Goal: Information Seeking & Learning: Check status

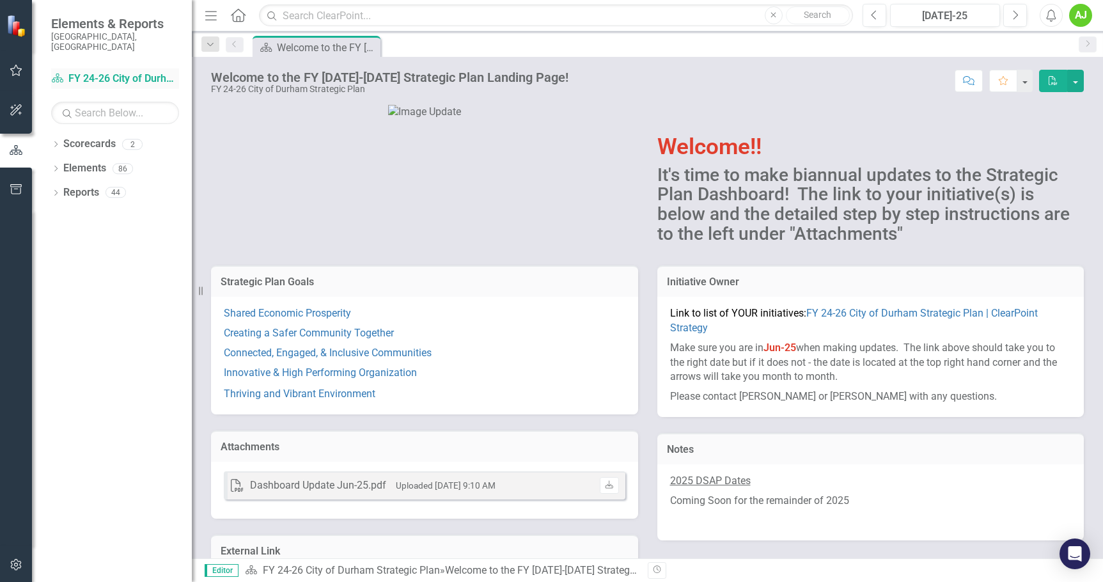
click at [61, 74] on icon at bounding box center [58, 78] width 12 height 9
click at [95, 72] on link "Scorecard FY 24-26 City of Durham Strategic Plan" at bounding box center [115, 79] width 128 height 15
click at [104, 143] on div "Scorecards" at bounding box center [89, 144] width 52 height 21
click at [55, 142] on icon "Dropdown" at bounding box center [55, 145] width 9 height 7
click at [61, 164] on icon "Dropdown" at bounding box center [63, 168] width 10 height 8
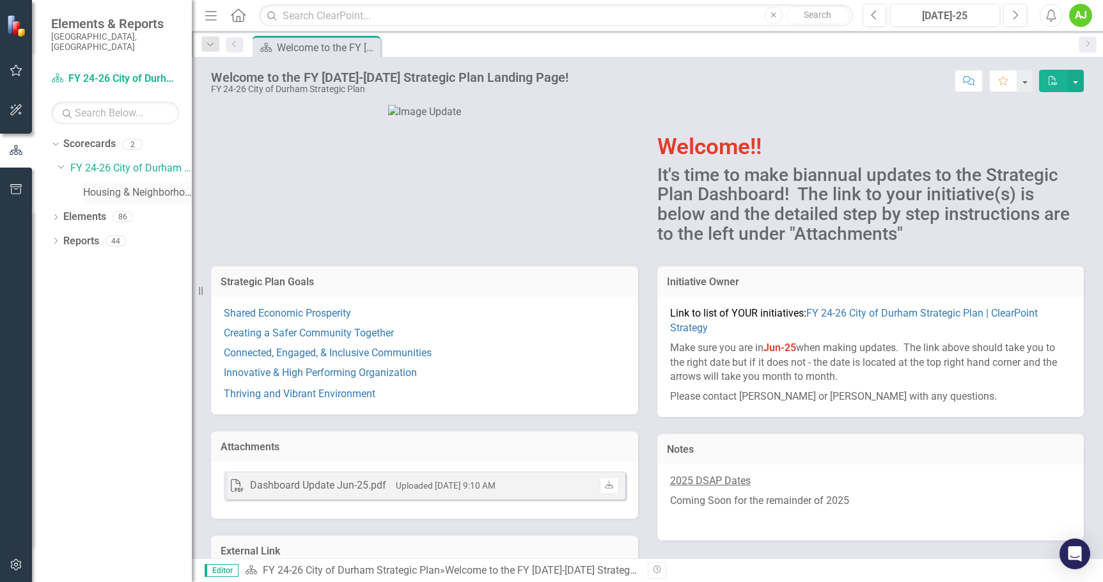
click at [121, 185] on link "Housing & Neighborhood Services" at bounding box center [137, 192] width 109 height 15
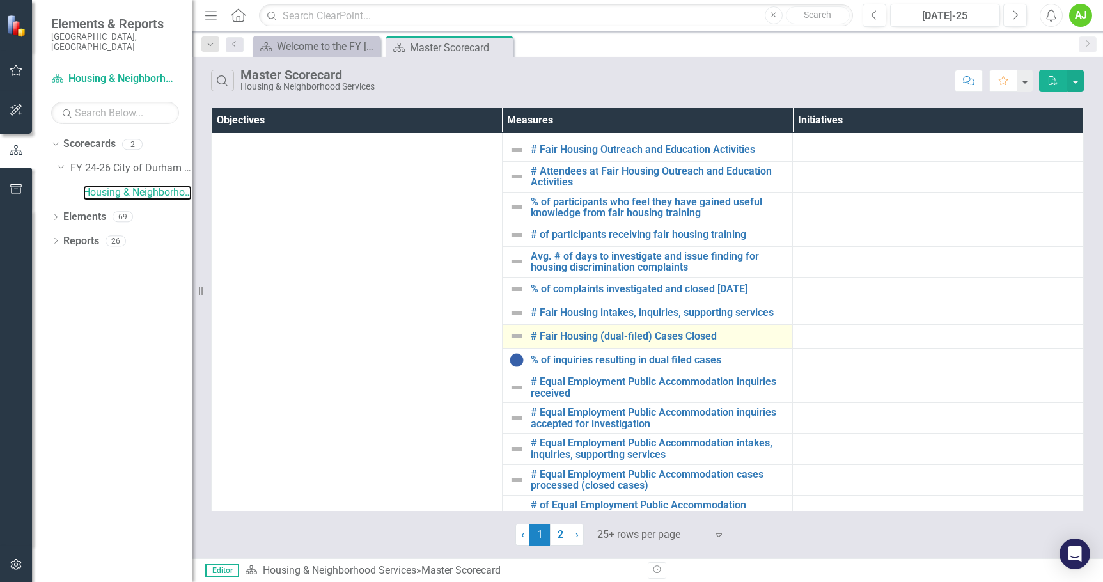
scroll to position [481, 0]
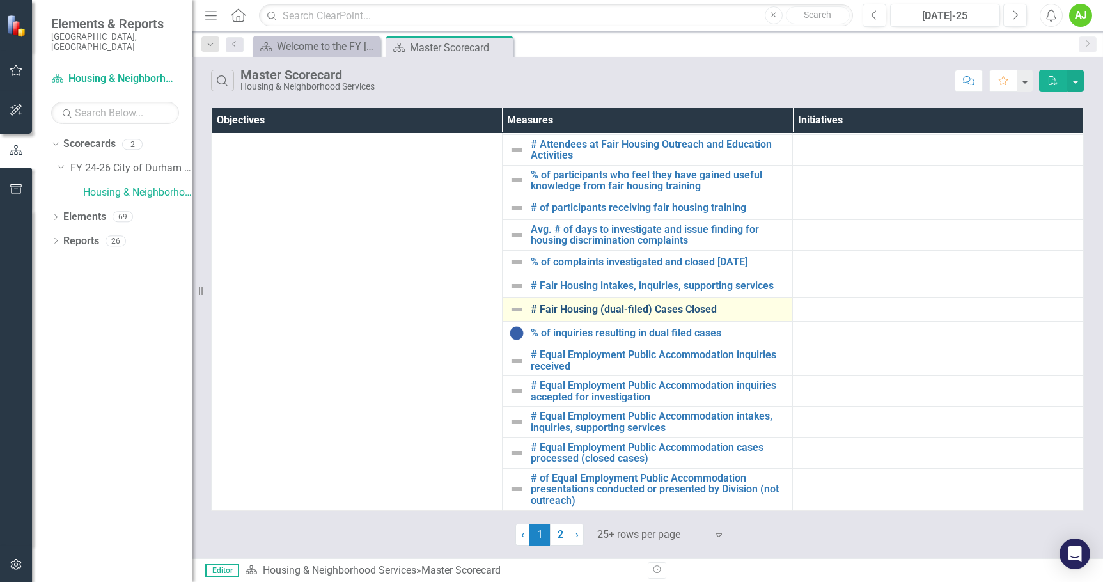
click at [658, 310] on link "# Fair Housing (dual-filed) Cases Closed" at bounding box center [659, 310] width 256 height 12
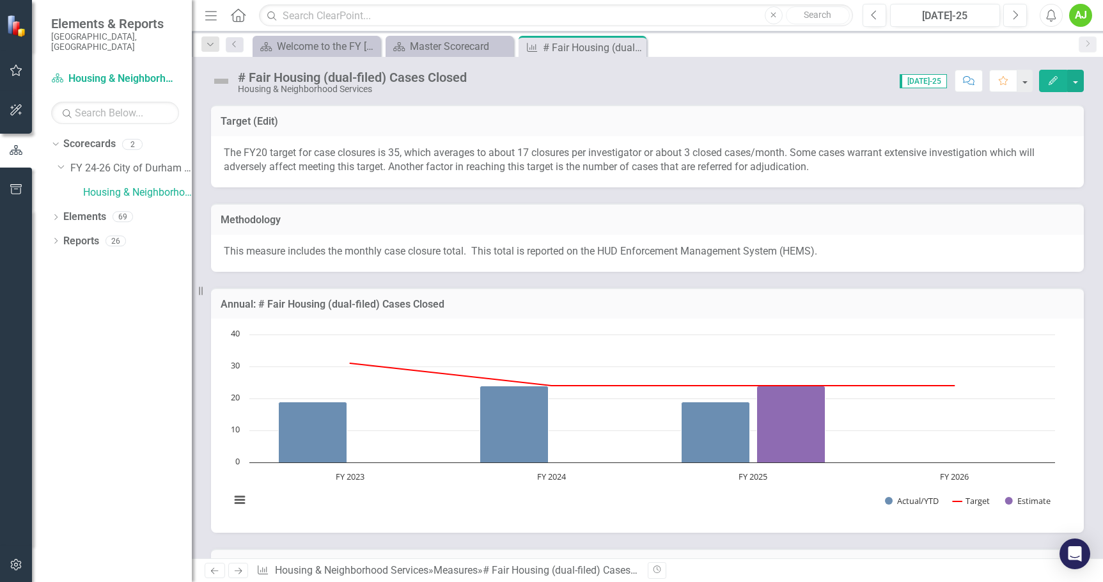
click at [430, 192] on div "Methodology This measure includes the monthly case closure total. This total is…" at bounding box center [647, 229] width 892 height 84
click at [326, 48] on div "Welcome to the FY [DATE]-[DATE] Strategic Plan Landing Page!" at bounding box center [319, 46] width 84 height 16
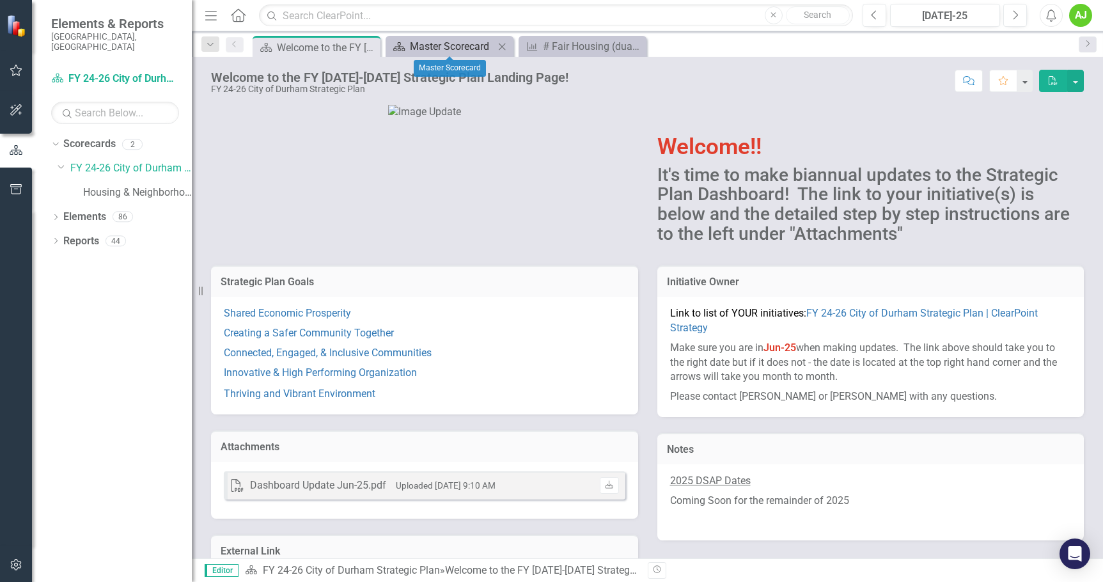
click at [463, 47] on div "Master Scorecard" at bounding box center [452, 46] width 84 height 16
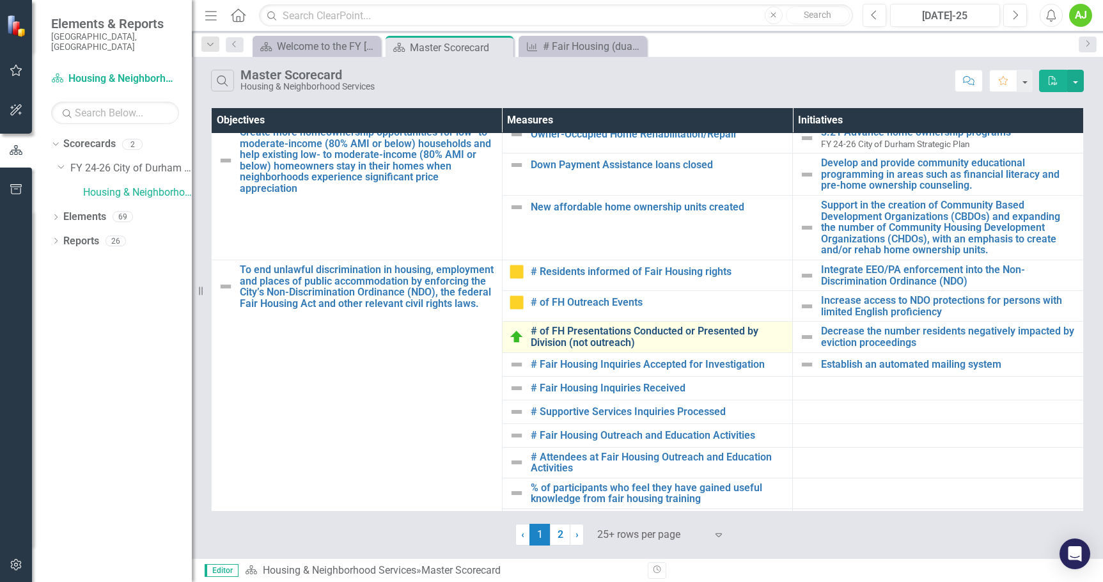
scroll to position [290, 0]
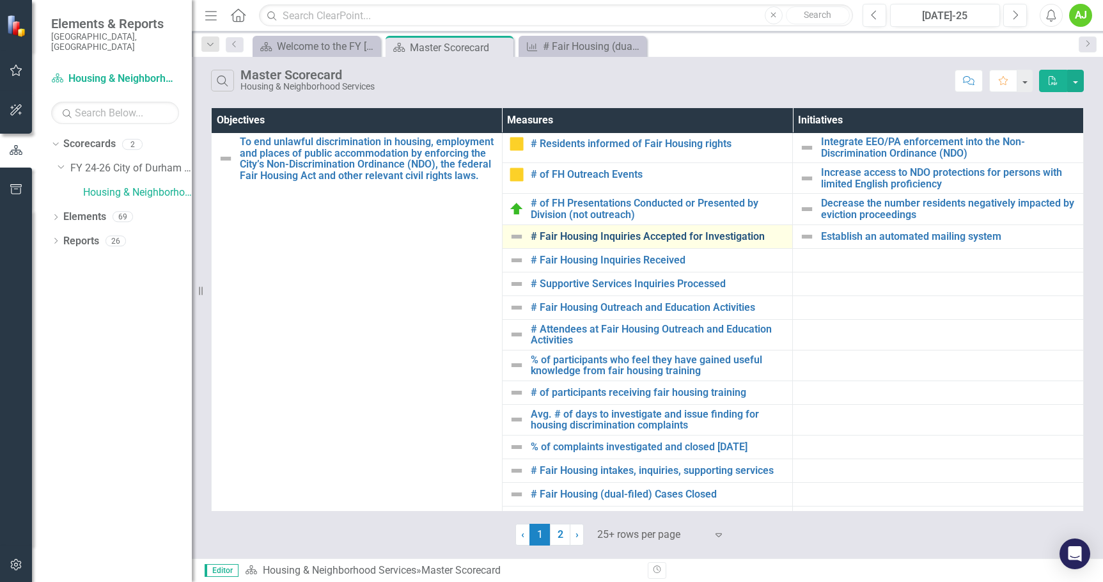
click at [680, 232] on link "# Fair Housing Inquiries Accepted for Investigation" at bounding box center [659, 237] width 256 height 12
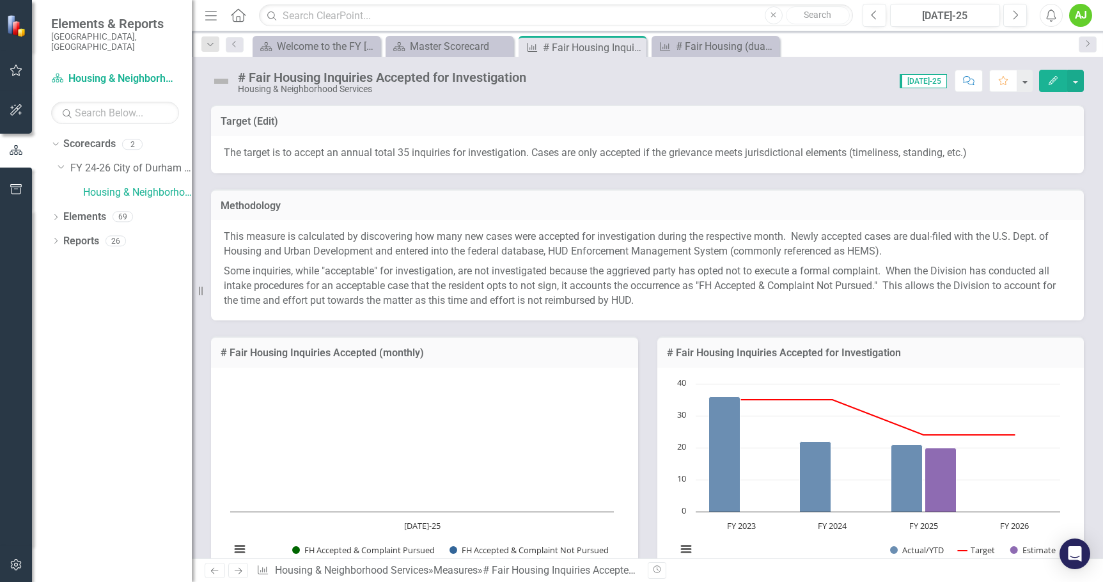
scroll to position [192, 0]
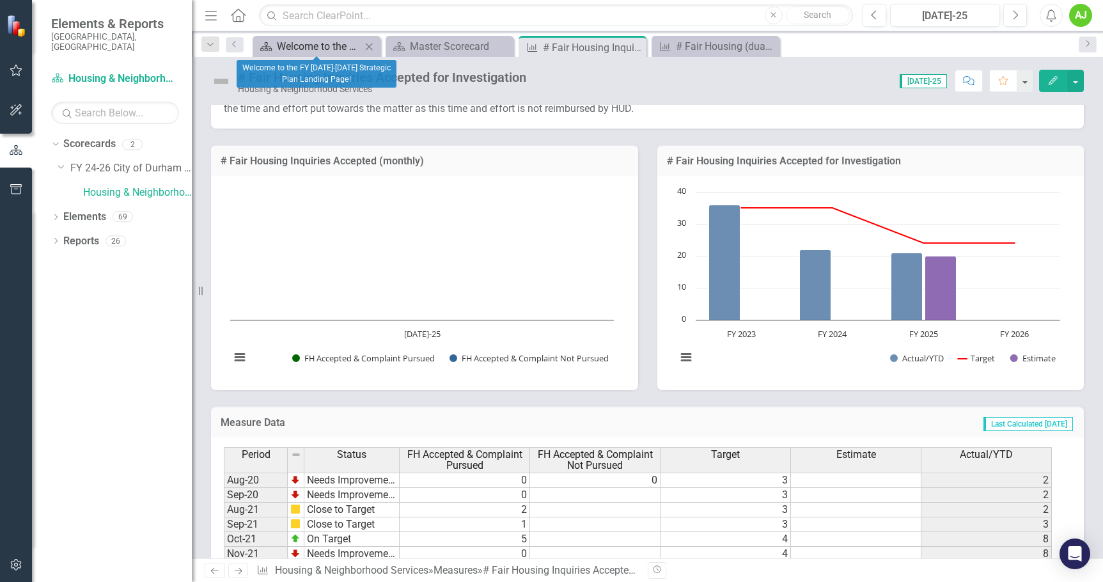
click at [313, 47] on div "Welcome to the FY [DATE]-[DATE] Strategic Plan Landing Page!" at bounding box center [319, 46] width 84 height 16
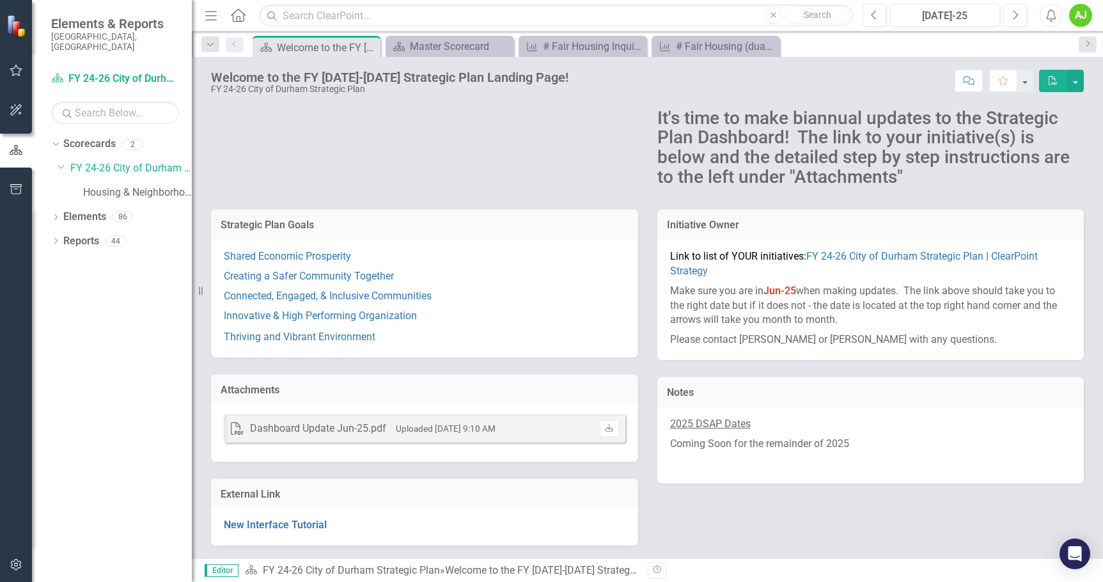
scroll to position [77, 0]
click at [449, 47] on div "Master Scorecard" at bounding box center [452, 46] width 84 height 16
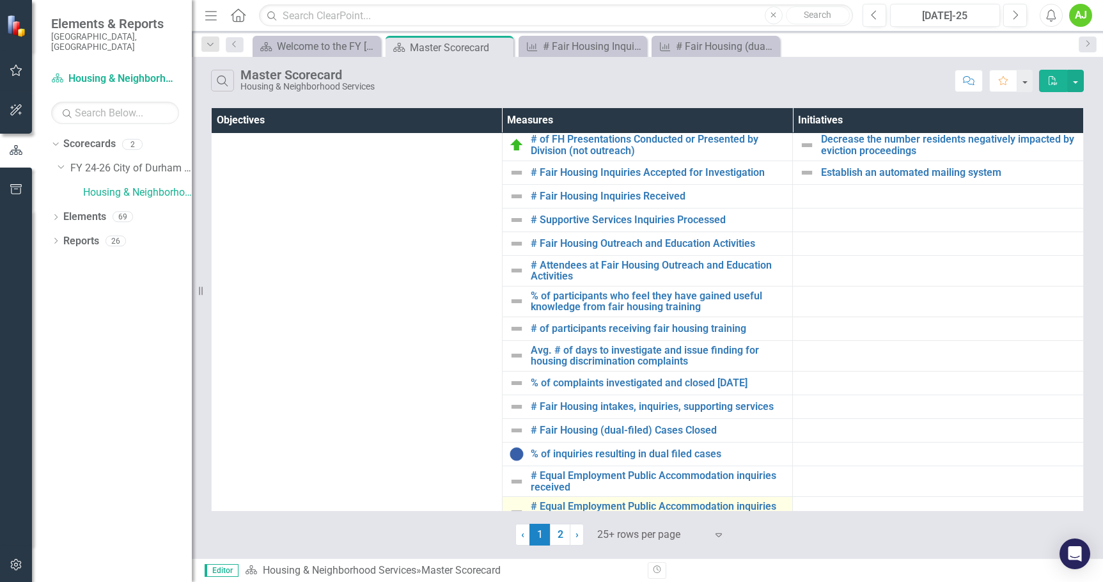
scroll to position [481, 0]
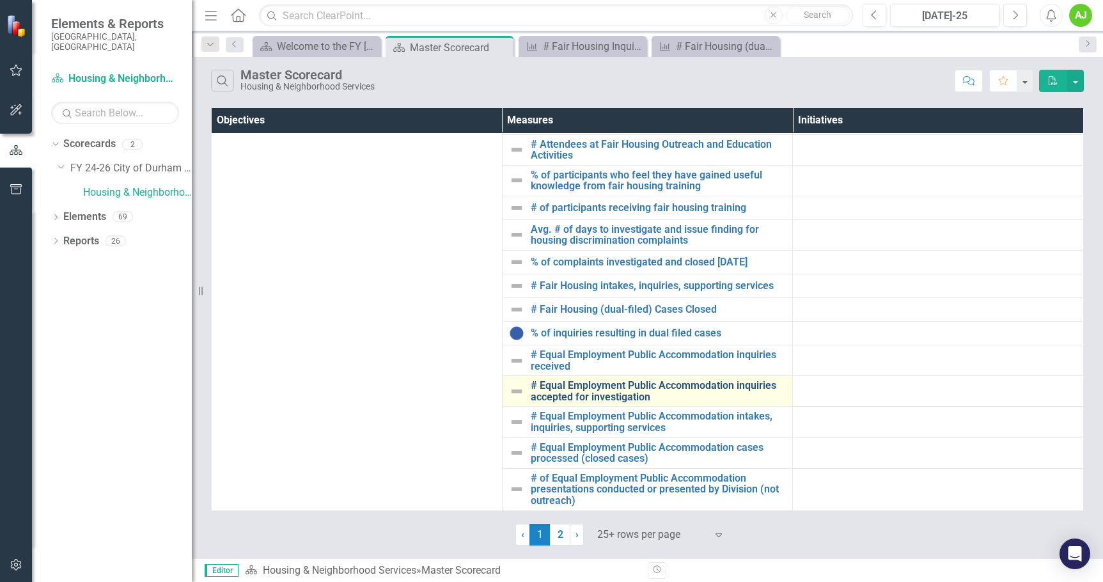
click at [636, 393] on link "# Equal Employment Public Accommodation inquiries accepted for investigation" at bounding box center [659, 391] width 256 height 22
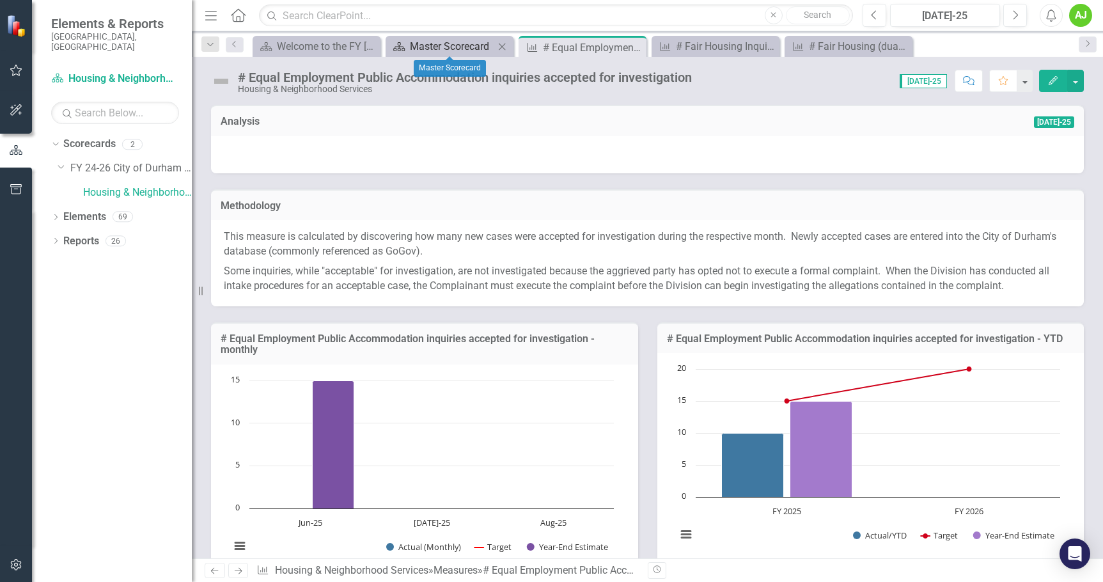
click at [414, 47] on div "Master Scorecard" at bounding box center [452, 46] width 84 height 16
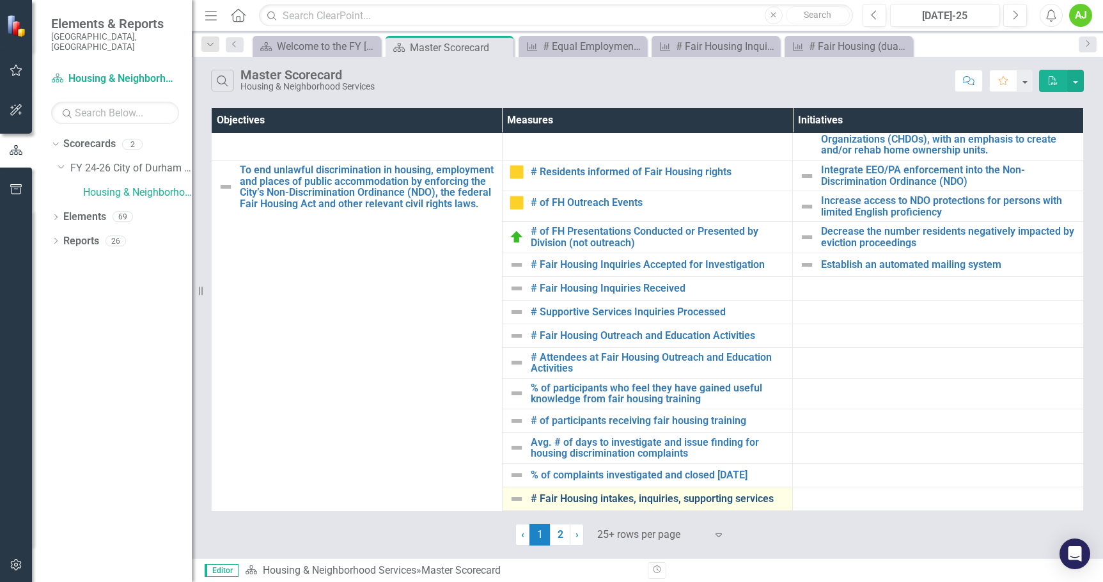
scroll to position [384, 0]
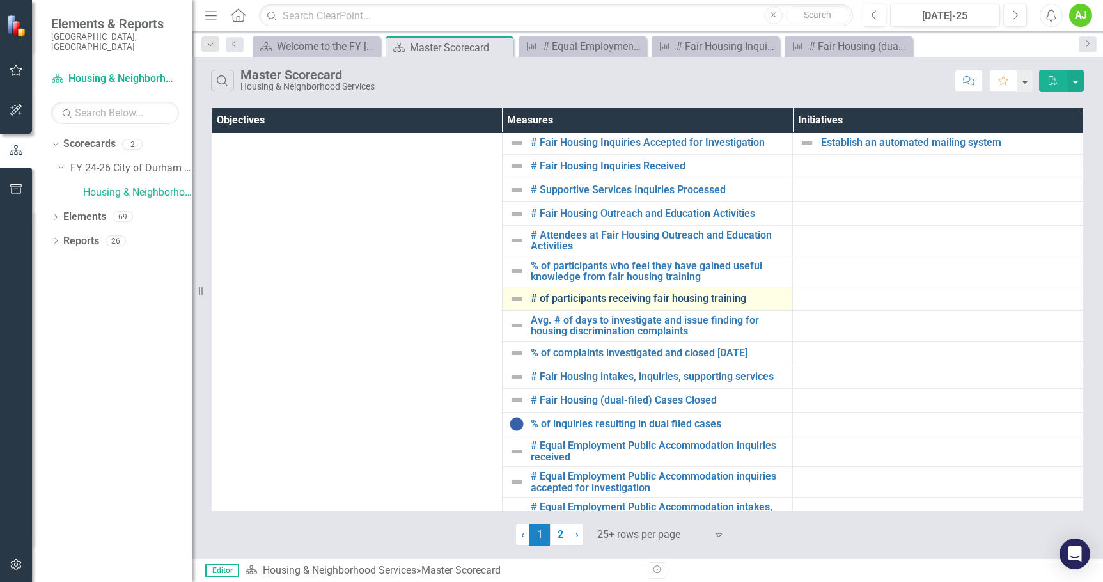
click at [631, 298] on link "# of participants receiving fair housing training" at bounding box center [659, 299] width 256 height 12
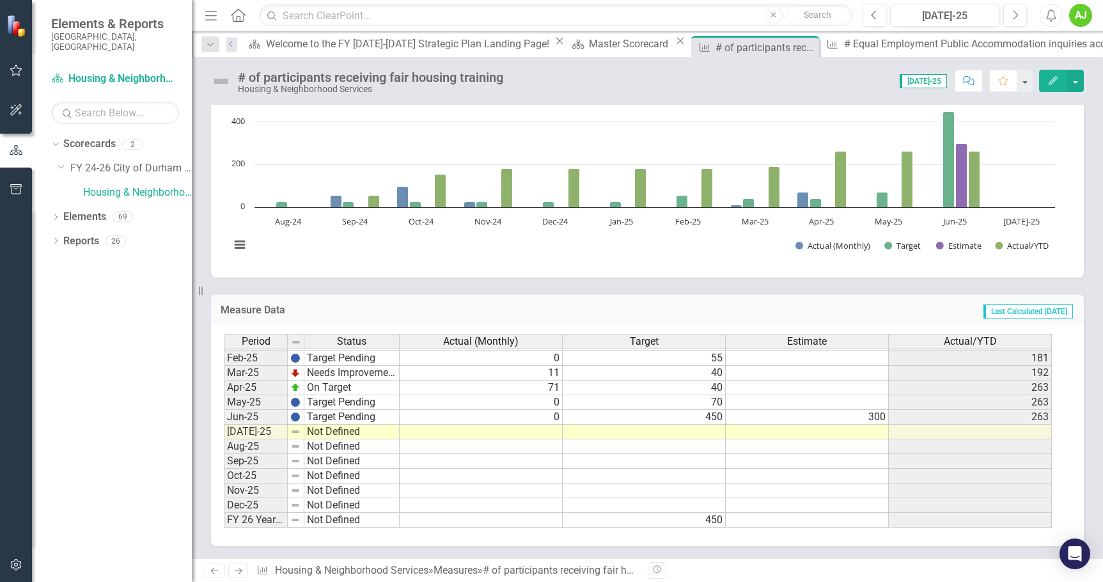
scroll to position [646, 0]
click at [589, 39] on div "Master Scorecard" at bounding box center [630, 44] width 83 height 16
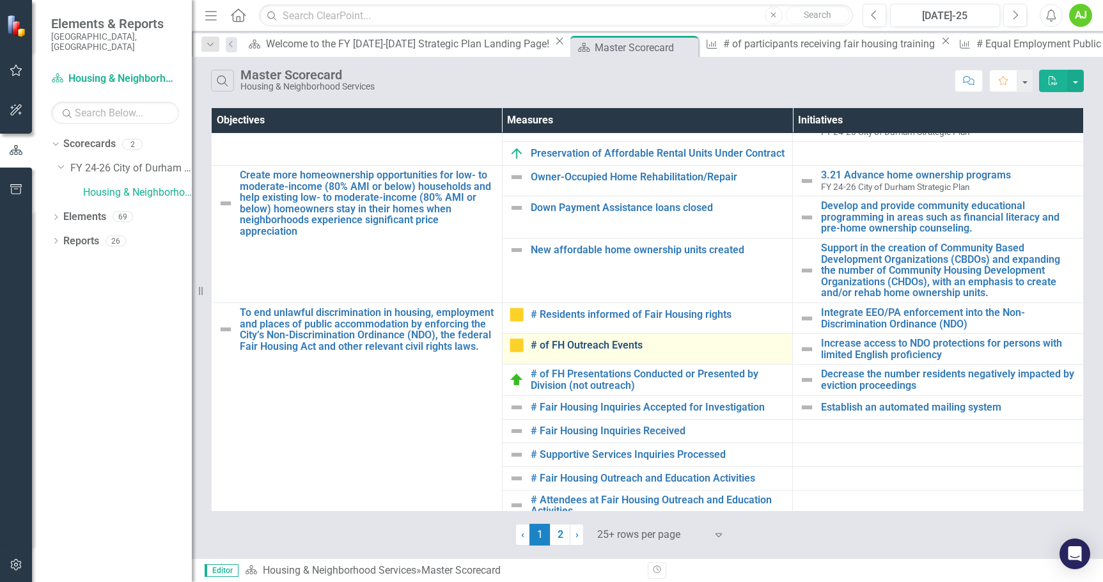
scroll to position [320, 0]
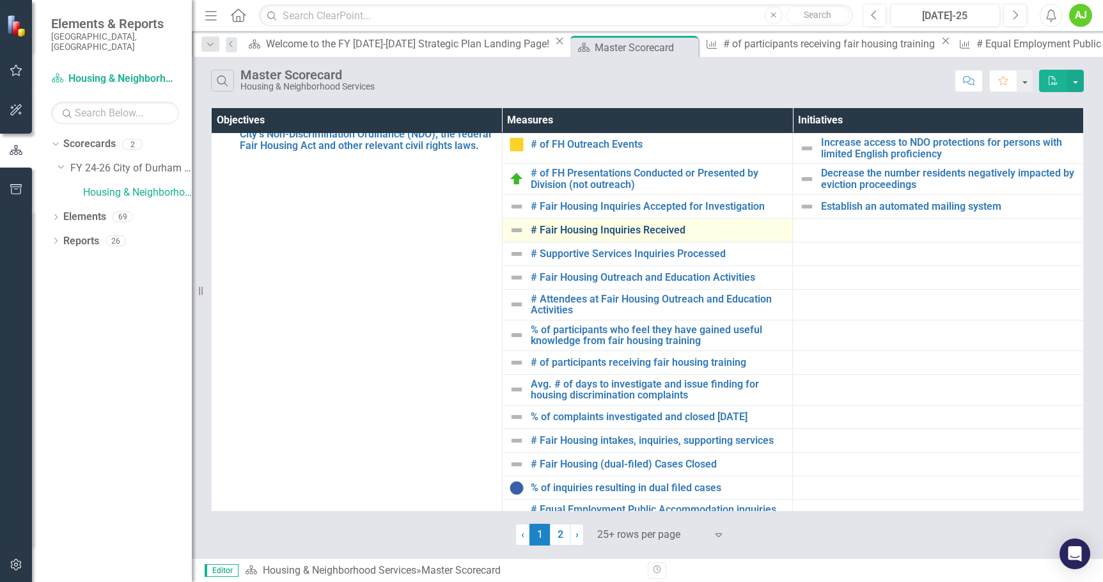
click at [656, 235] on link "# Fair Housing Inquiries Received" at bounding box center [659, 230] width 256 height 12
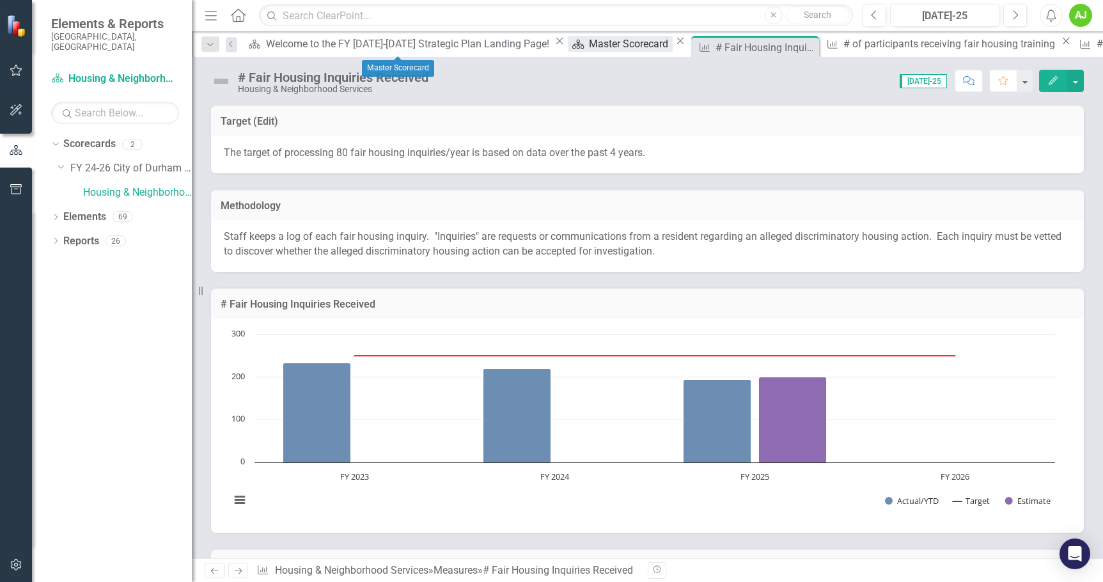
click at [589, 51] on div "Master Scorecard" at bounding box center [630, 44] width 83 height 16
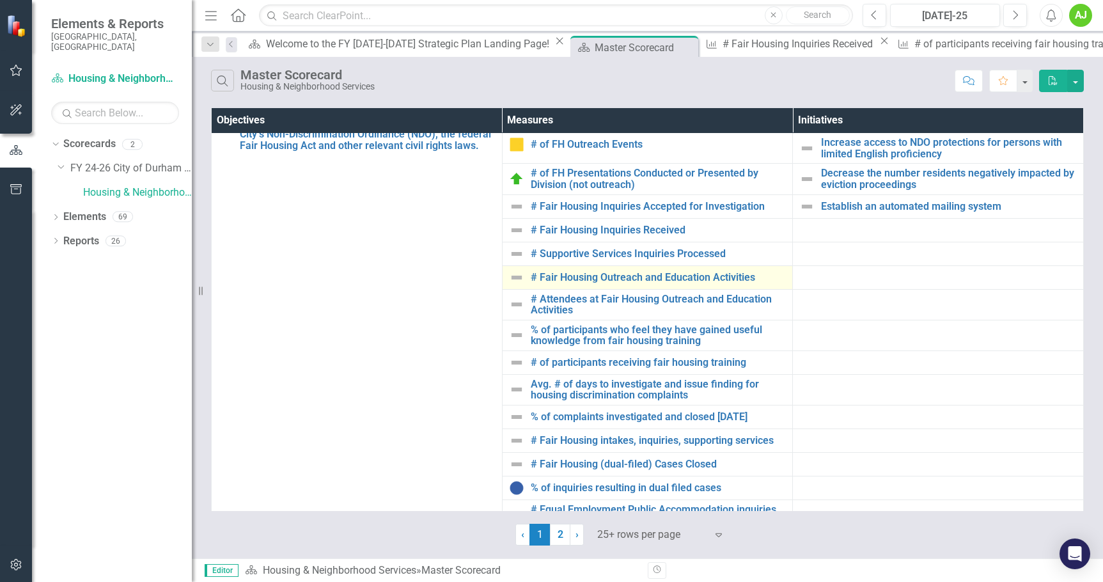
scroll to position [481, 0]
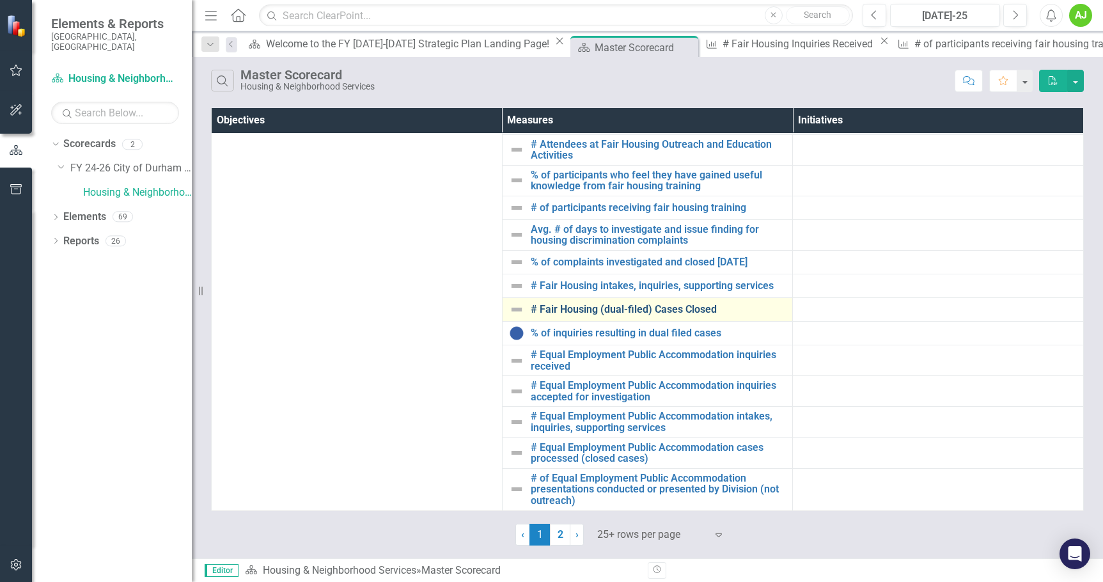
click at [639, 312] on link "# Fair Housing (dual-filed) Cases Closed" at bounding box center [659, 310] width 256 height 12
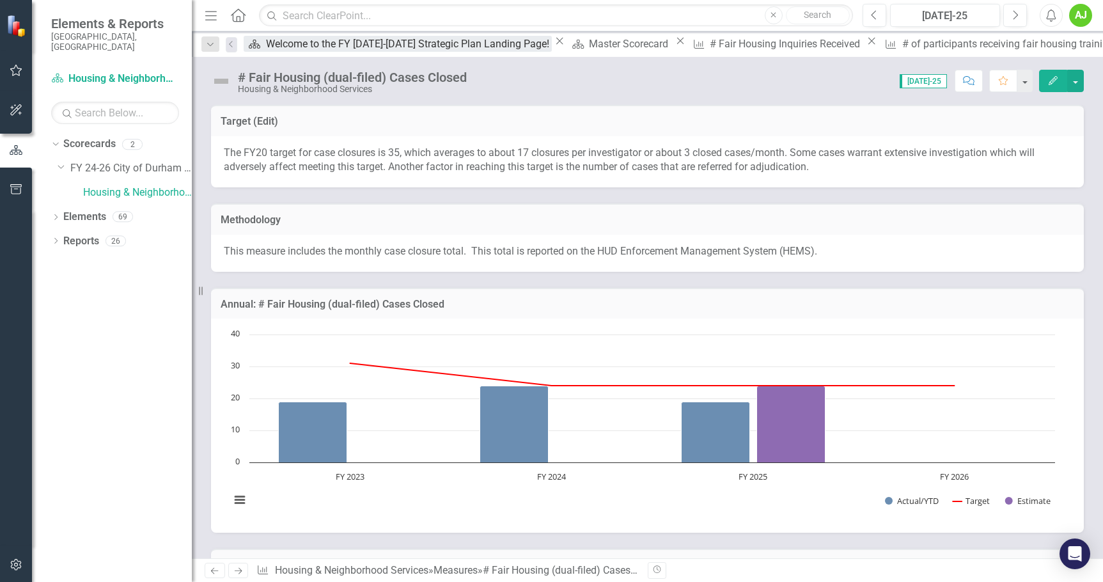
click at [299, 38] on div "Welcome to the FY [DATE]-[DATE] Strategic Plan Landing Page!" at bounding box center [409, 44] width 286 height 16
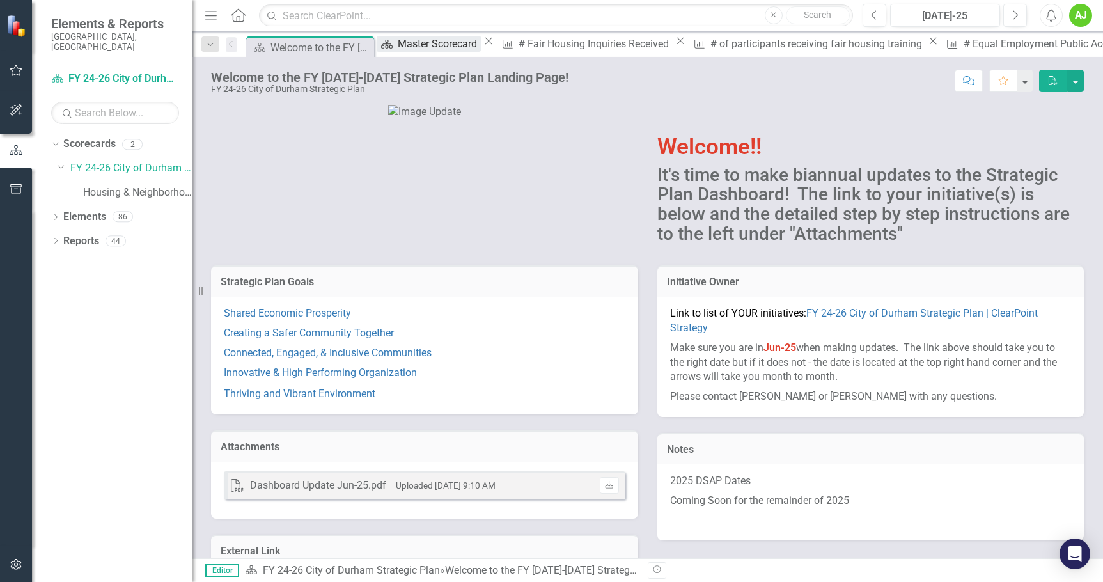
click at [431, 44] on div "Master Scorecard" at bounding box center [439, 44] width 83 height 16
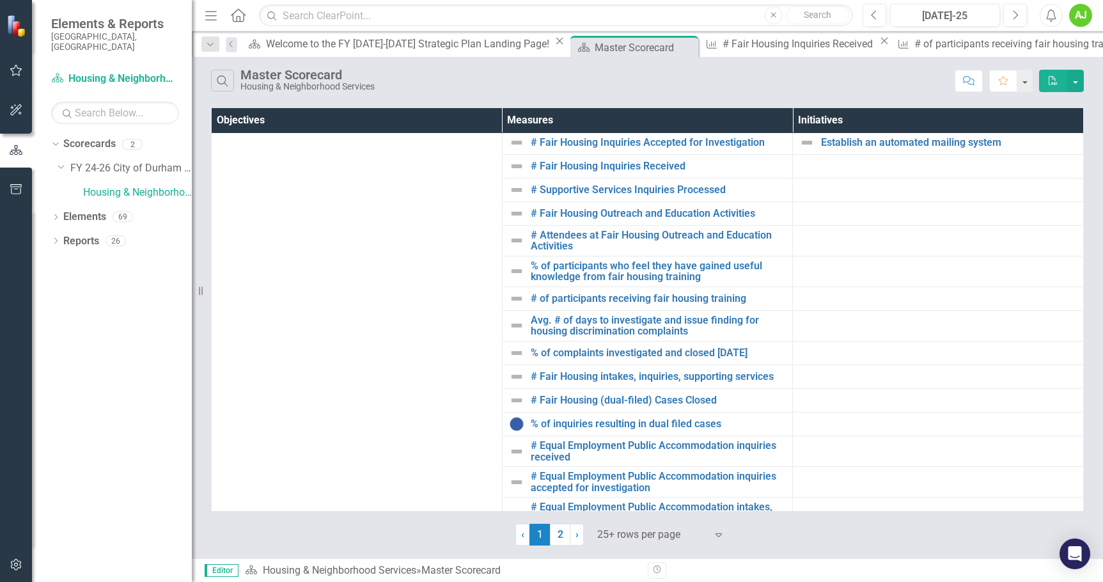
scroll to position [481, 0]
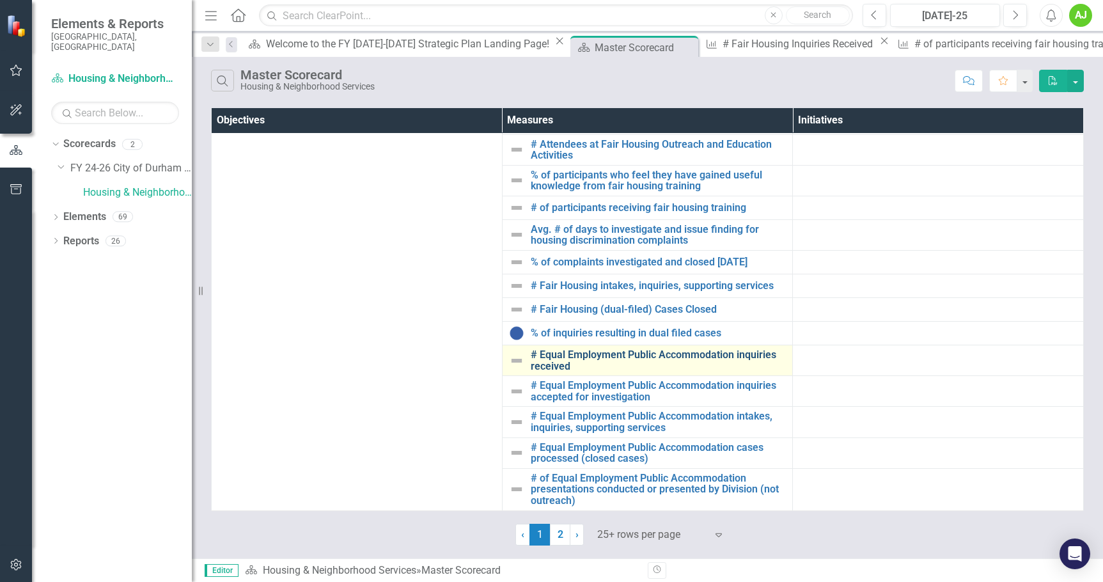
click at [741, 353] on link "# Equal Employment Public Accommodation inquiries received" at bounding box center [659, 360] width 256 height 22
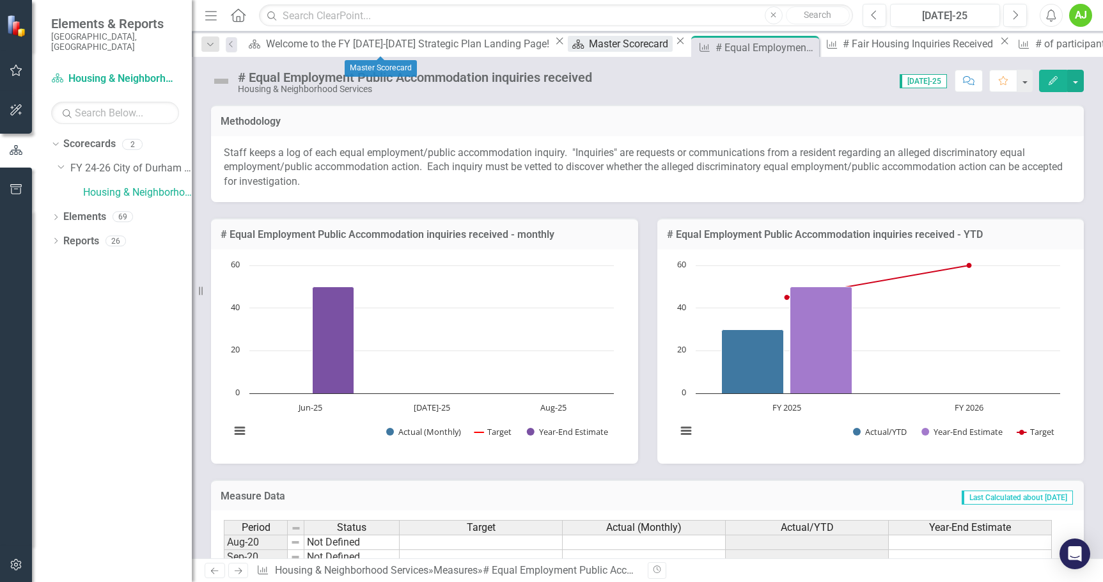
click at [589, 51] on div "Master Scorecard" at bounding box center [630, 44] width 83 height 16
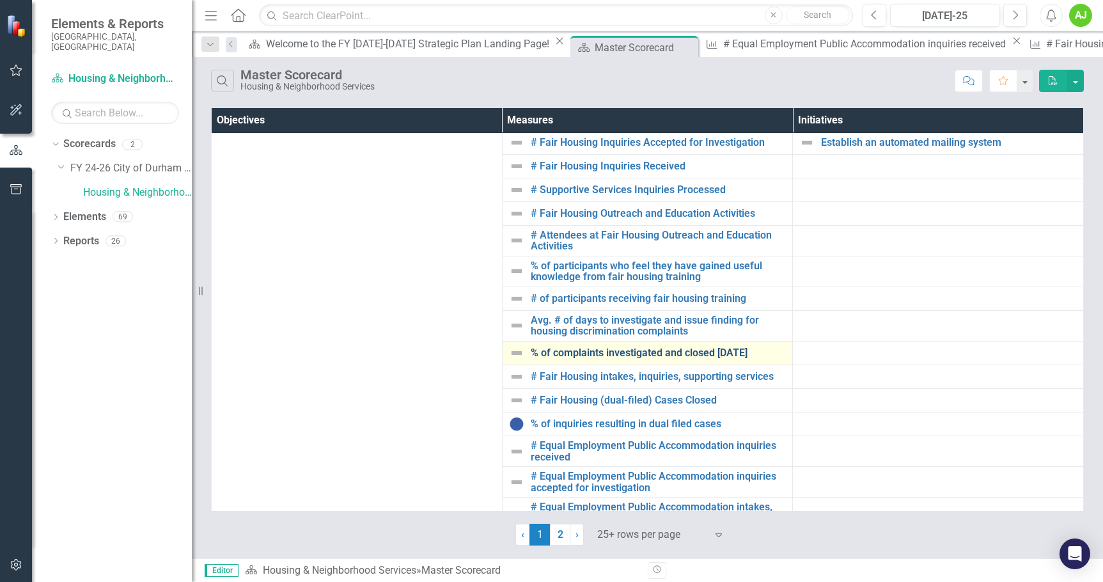
scroll to position [481, 0]
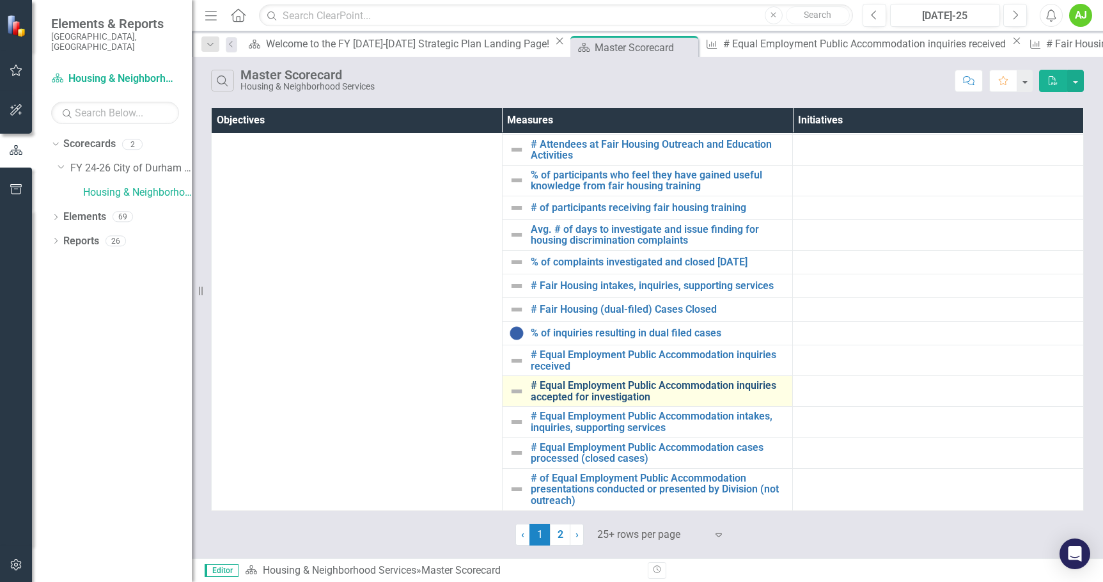
click at [631, 401] on link "# Equal Employment Public Accommodation inquiries accepted for investigation" at bounding box center [659, 391] width 256 height 22
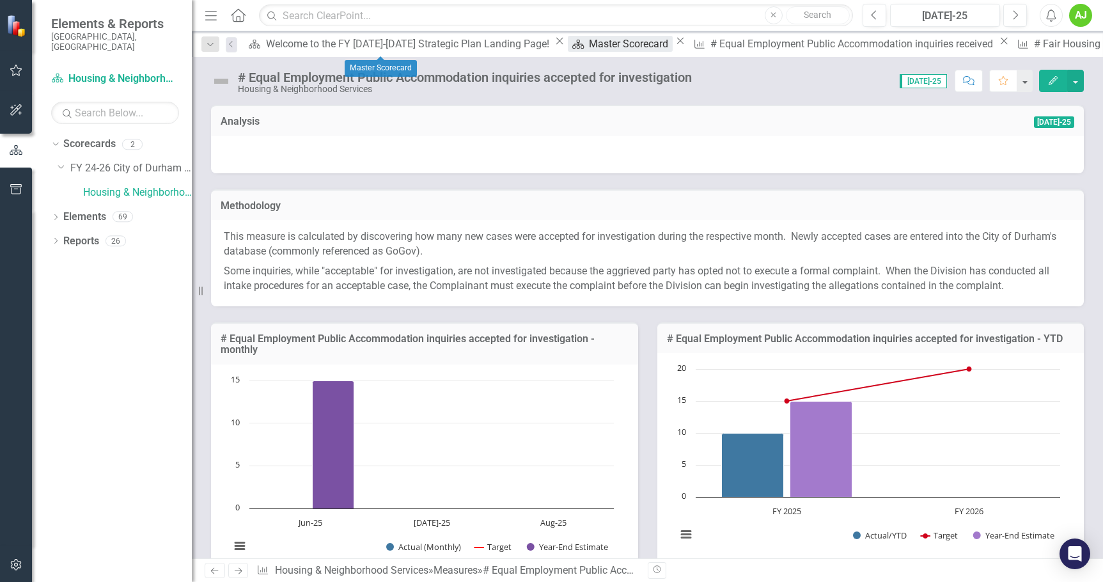
click at [589, 44] on div "Master Scorecard" at bounding box center [630, 44] width 83 height 16
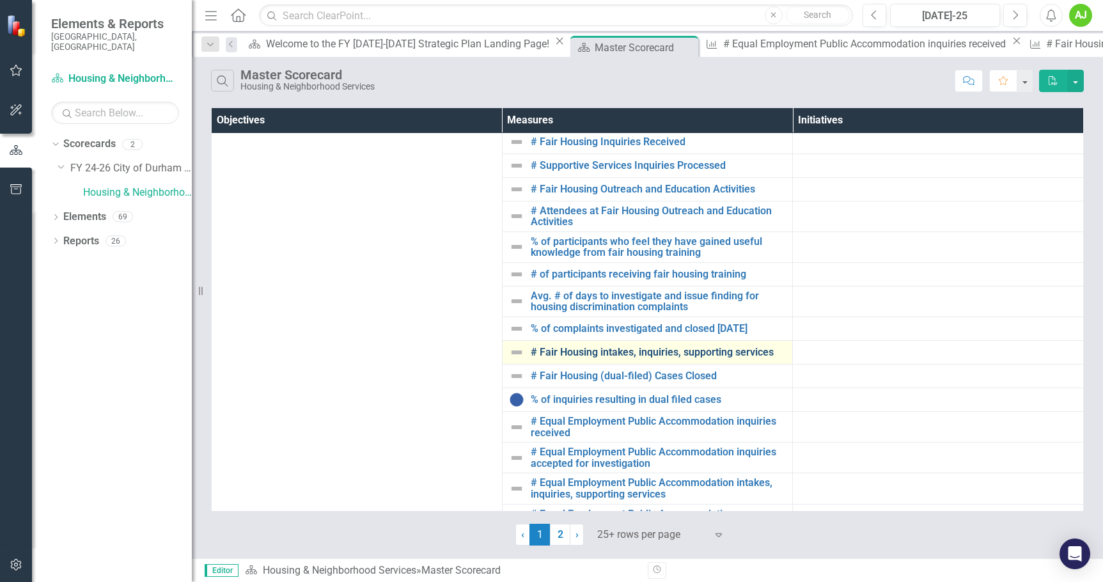
scroll to position [481, 0]
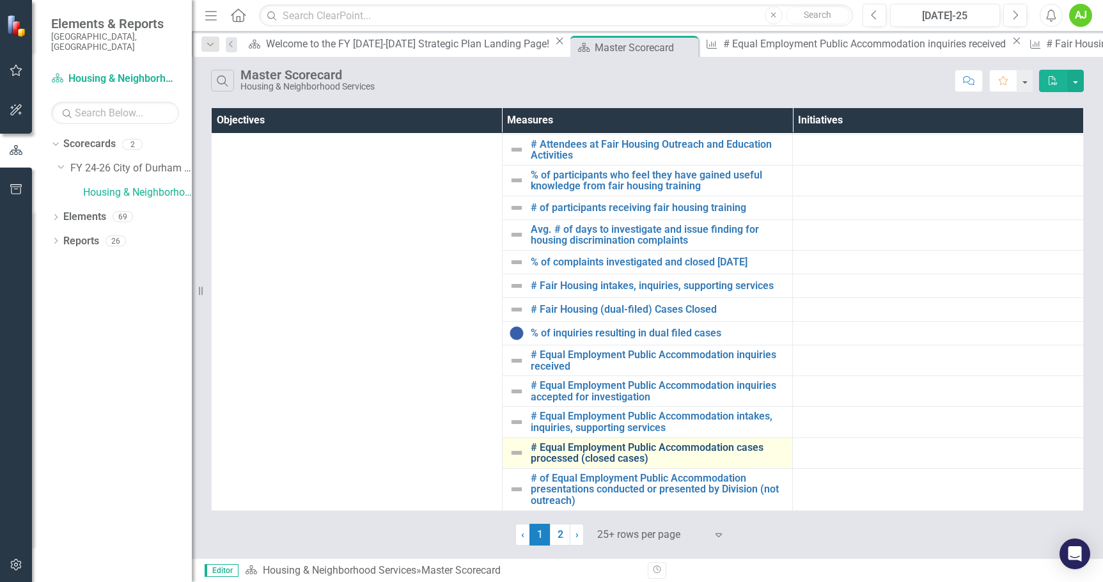
click at [665, 446] on link "# Equal Employment Public Accommodation cases processed (closed cases)" at bounding box center [659, 453] width 256 height 22
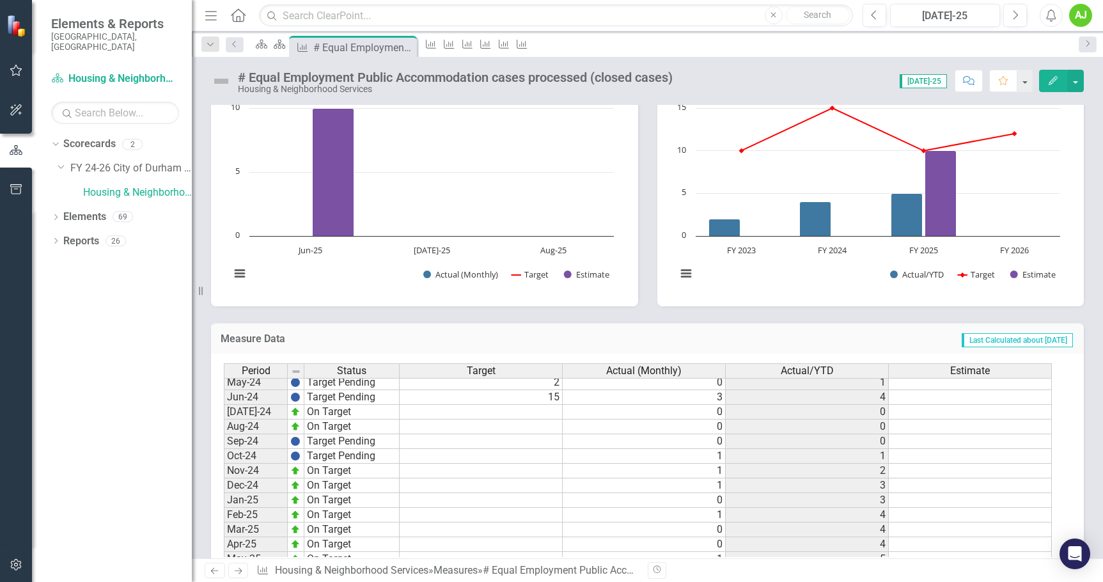
scroll to position [646, 0]
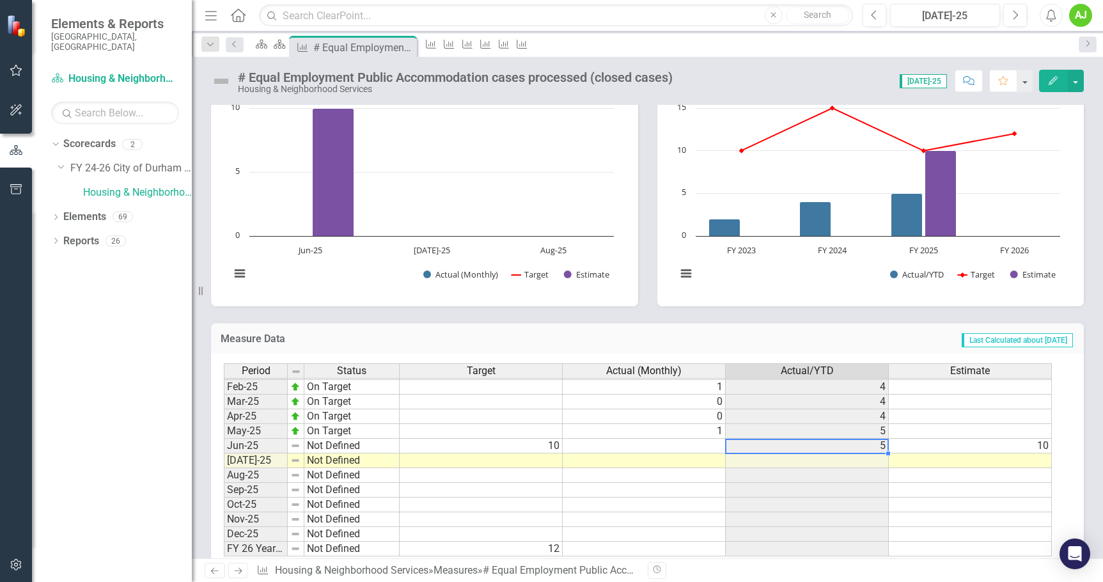
click at [865, 447] on tbody "Jan-24 Target Pending 1 0 [DATE]-24 Target Pending 1 0 [DATE]-24 Target Pending…" at bounding box center [638, 372] width 828 height 368
